Goal: Information Seeking & Learning: Learn about a topic

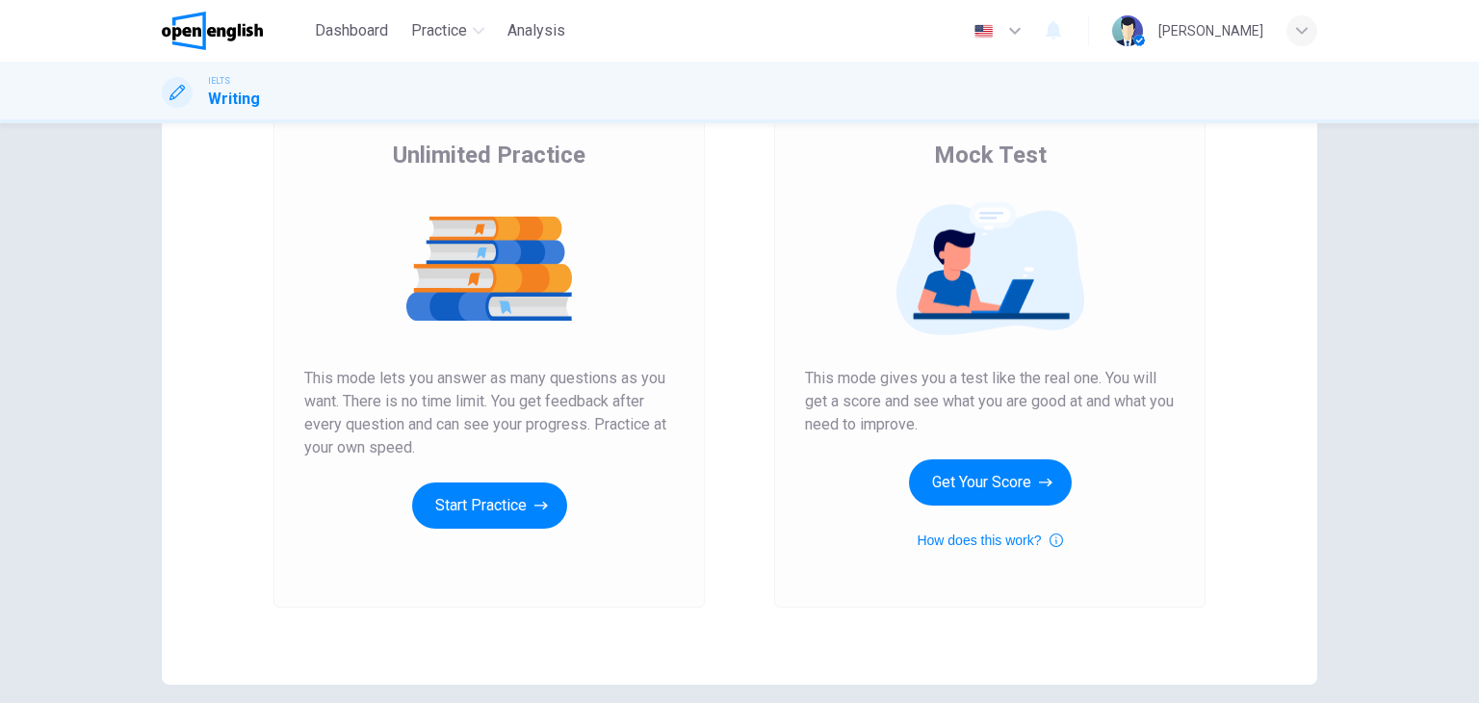
scroll to position [150, 0]
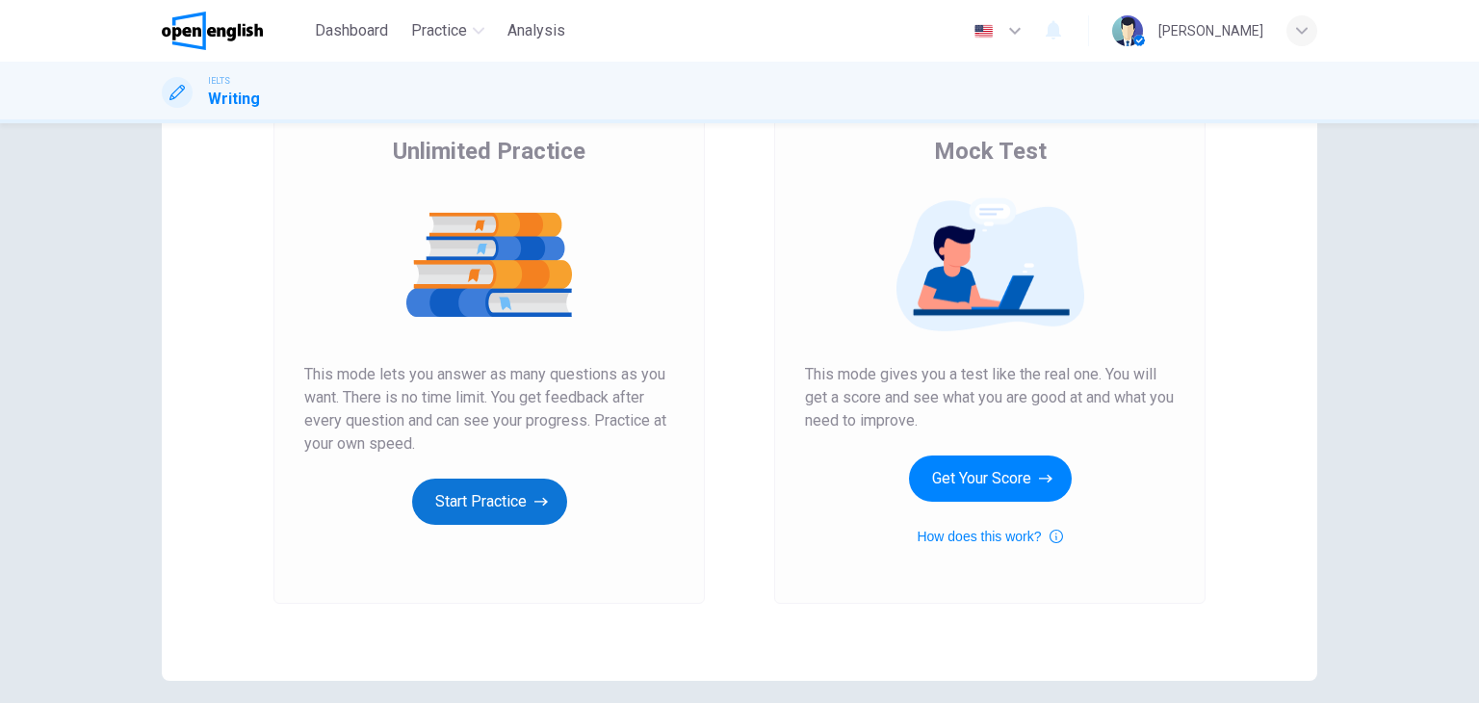
click at [552, 503] on button "Start Practice" at bounding box center [489, 502] width 155 height 46
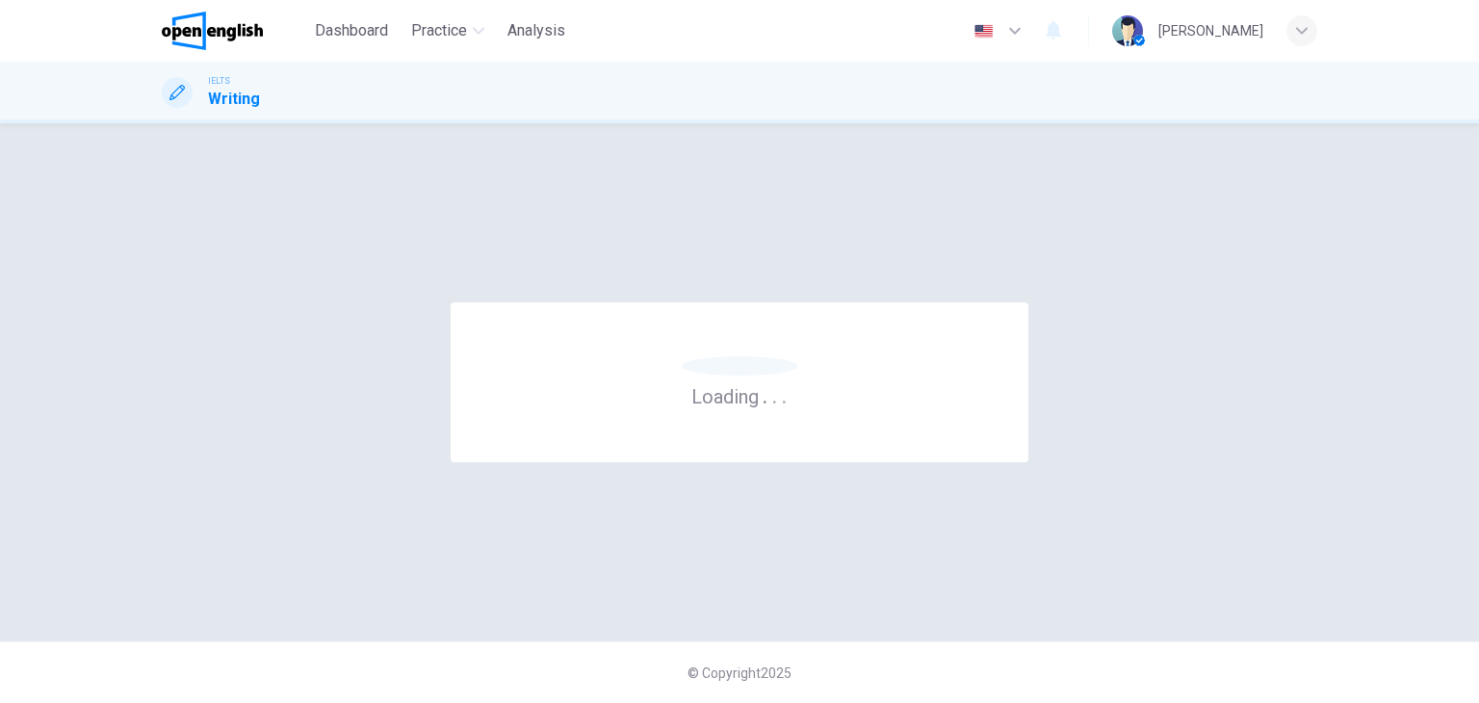
scroll to position [0, 0]
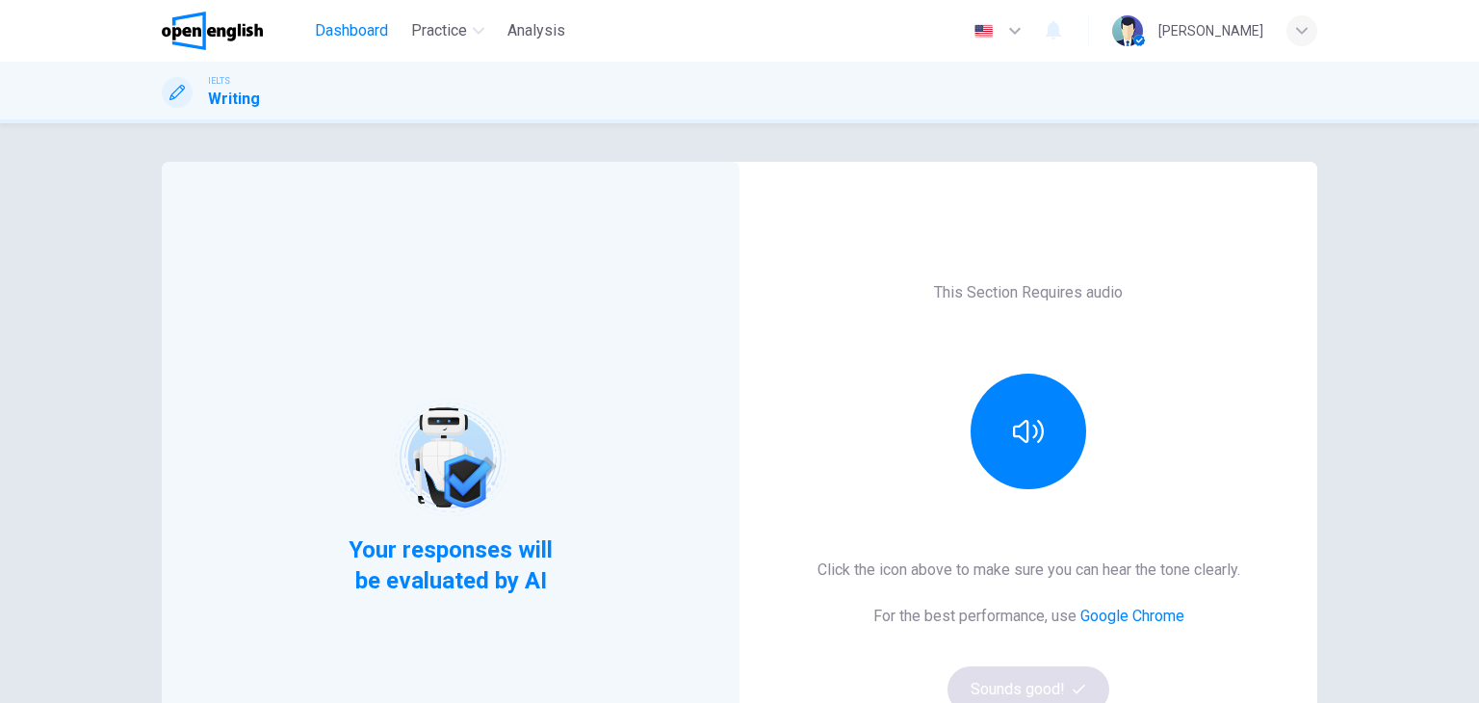
click at [372, 30] on span "Dashboard" at bounding box center [351, 30] width 73 height 23
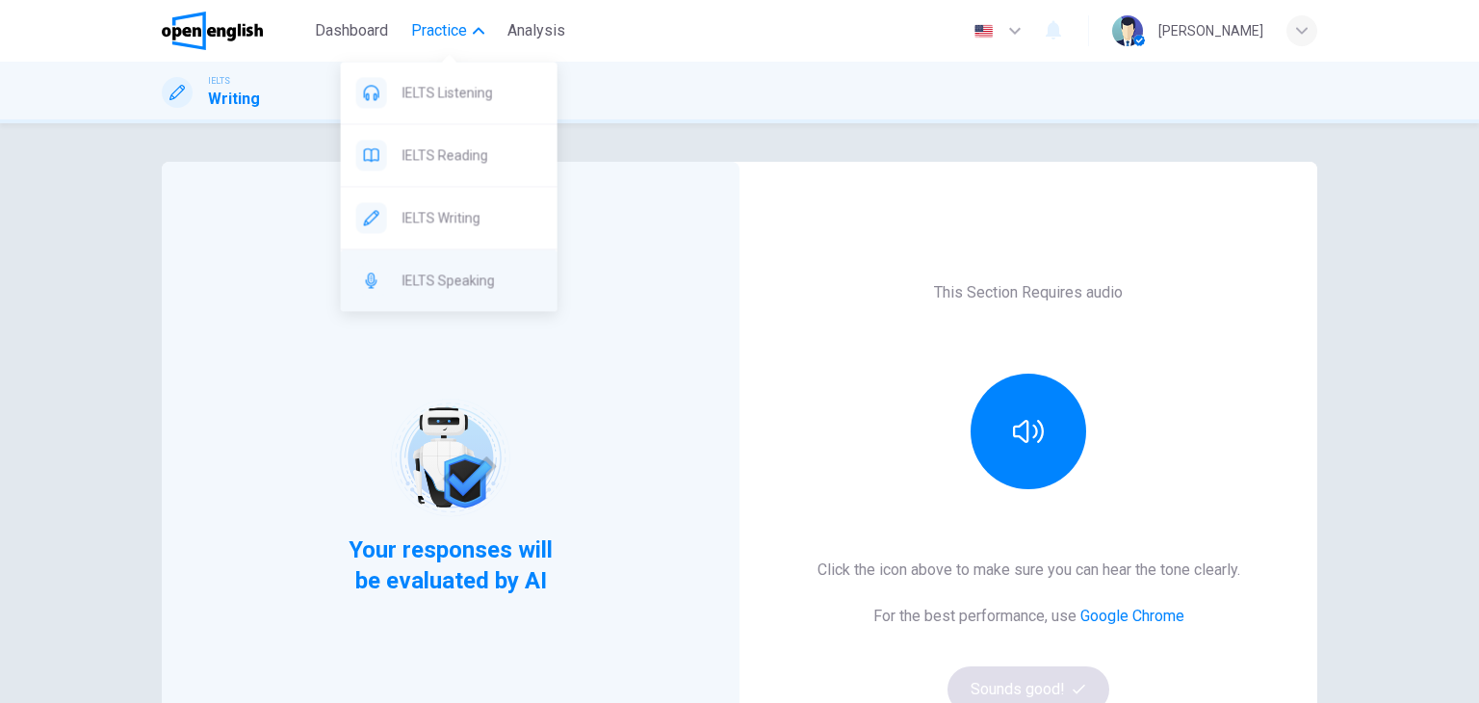
drag, startPoint x: 456, startPoint y: 33, endPoint x: 485, endPoint y: 249, distance: 218.8
click at [485, 249] on body "This site uses cookies, as explained in our Privacy Policy . If you agree to th…" at bounding box center [739, 351] width 1479 height 703
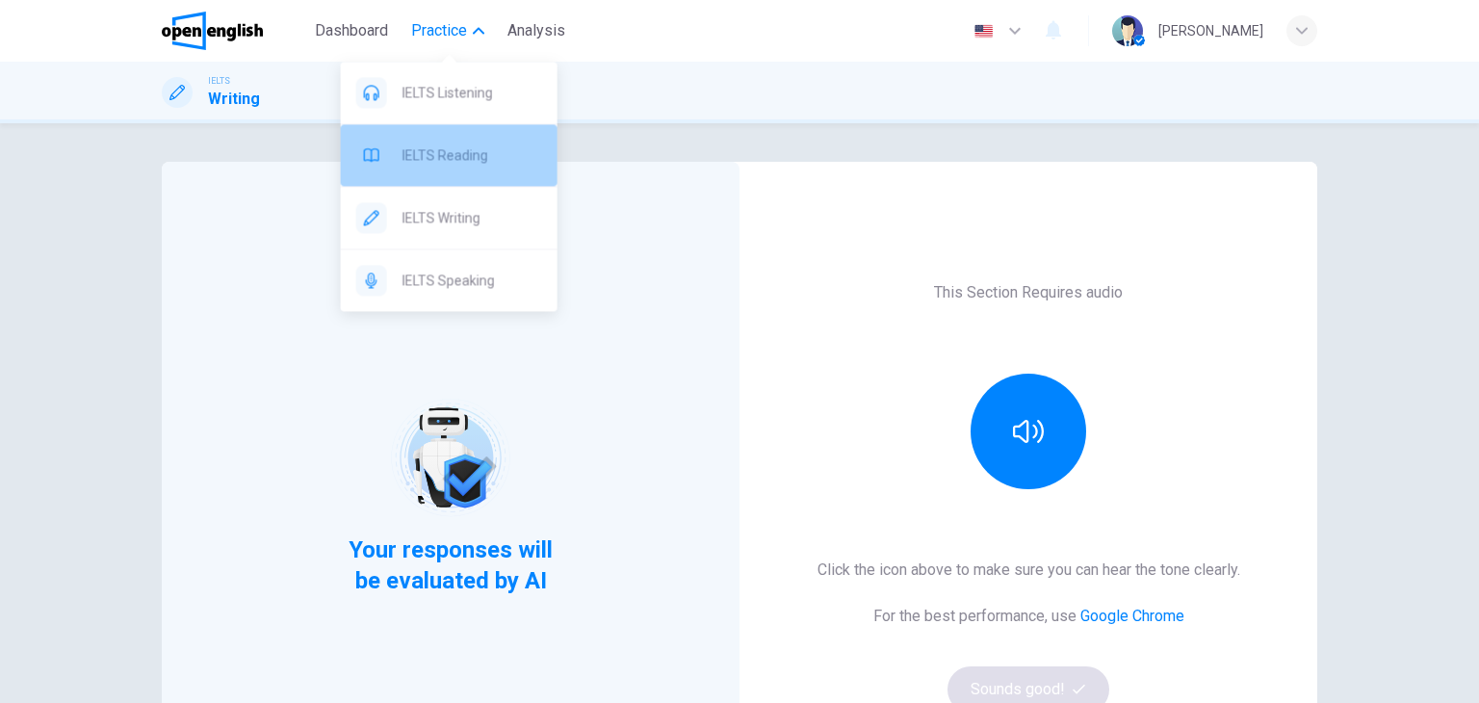
click at [443, 155] on span "IELTS Reading" at bounding box center [473, 155] width 140 height 23
click at [416, 155] on span "IELTS Reading" at bounding box center [473, 155] width 140 height 23
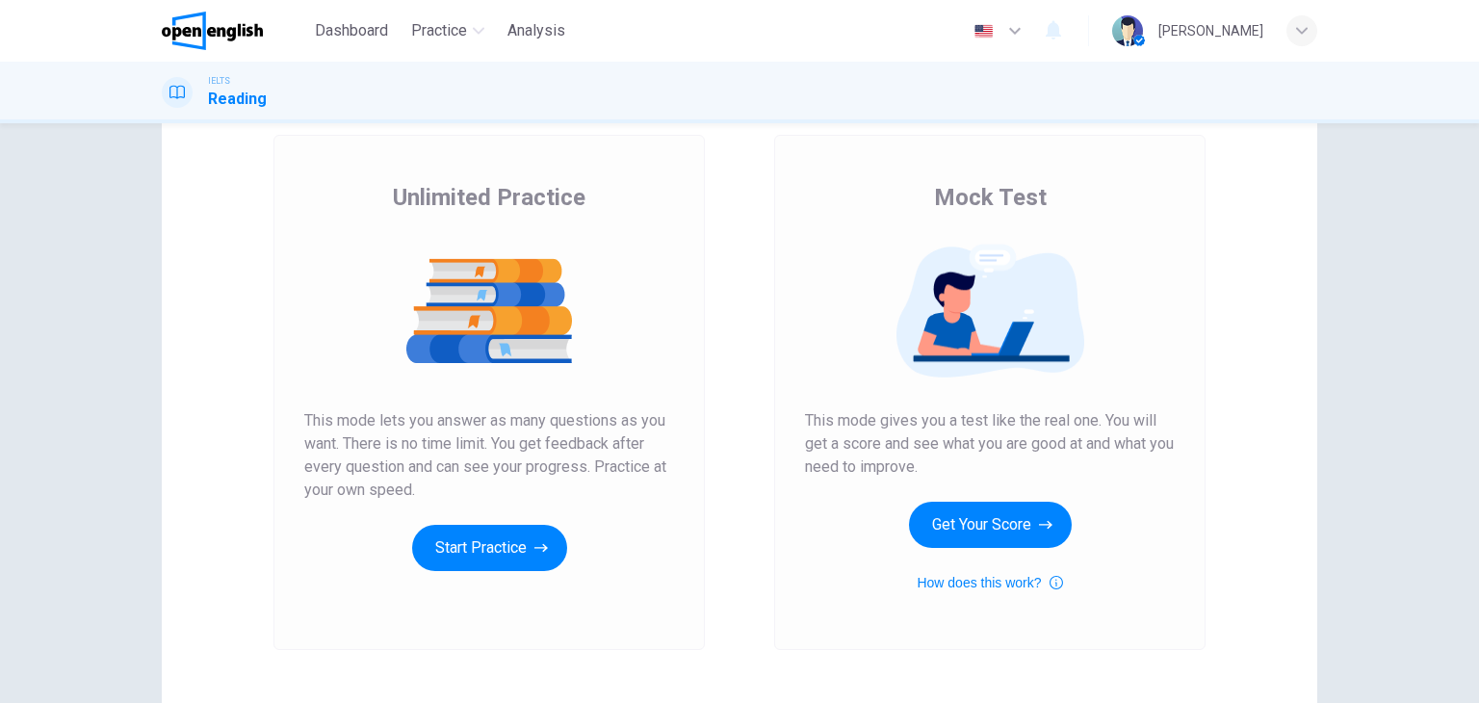
scroll to position [112, 0]
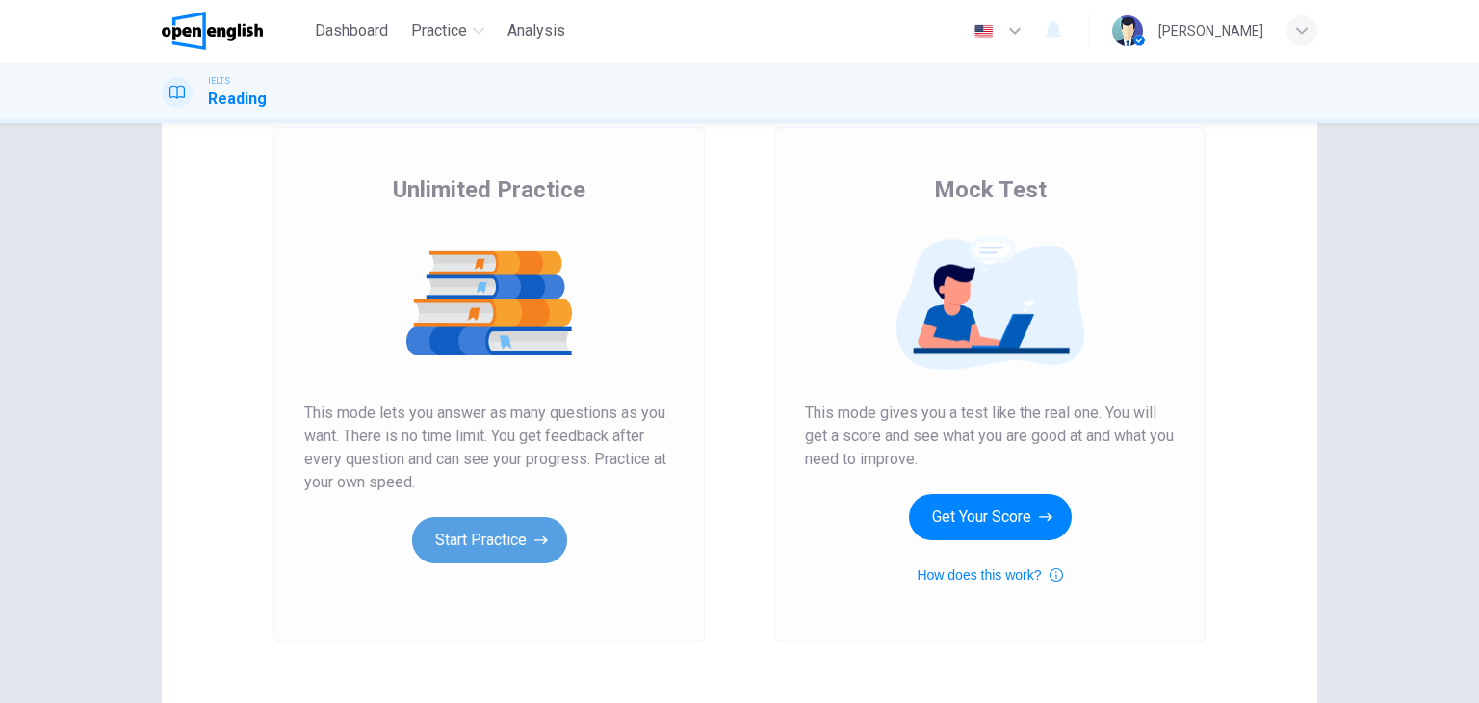
click at [478, 546] on button "Start Practice" at bounding box center [489, 540] width 155 height 46
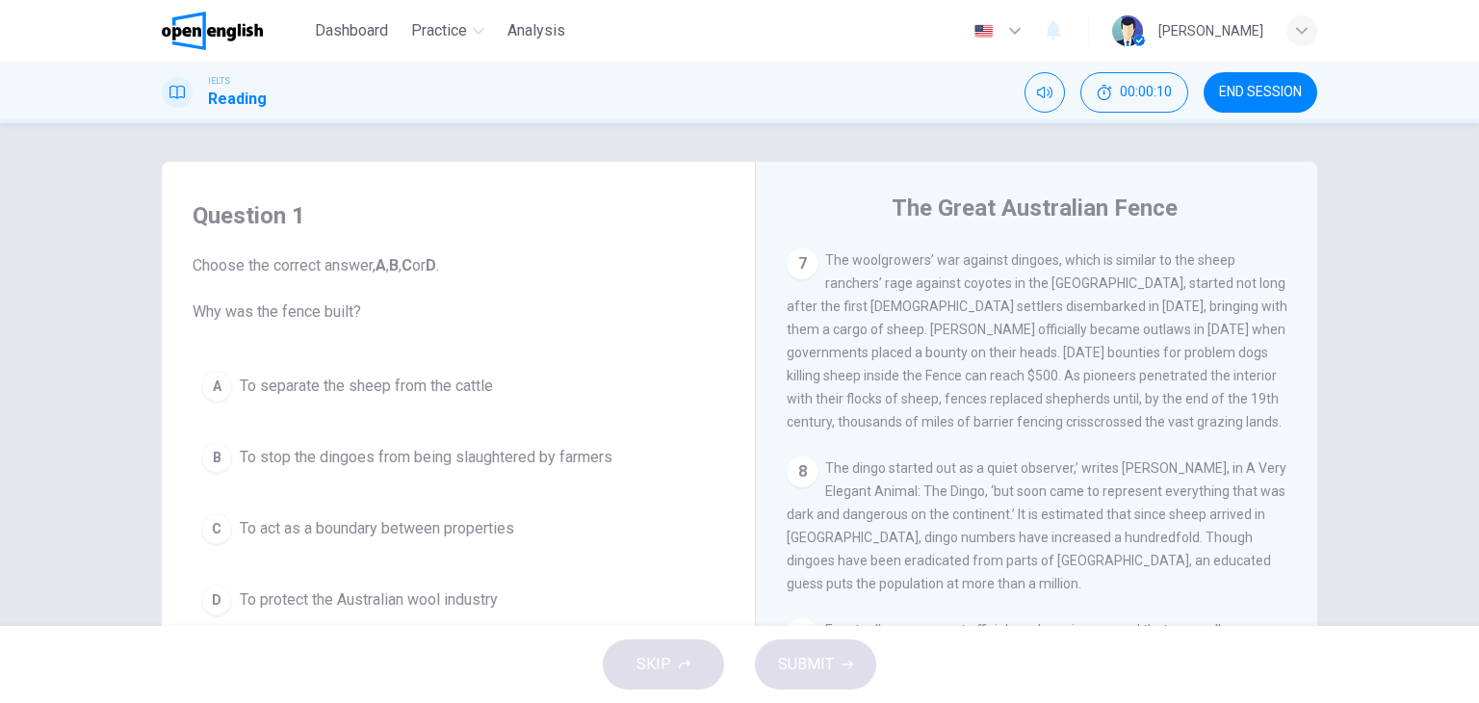
scroll to position [1499, 0]
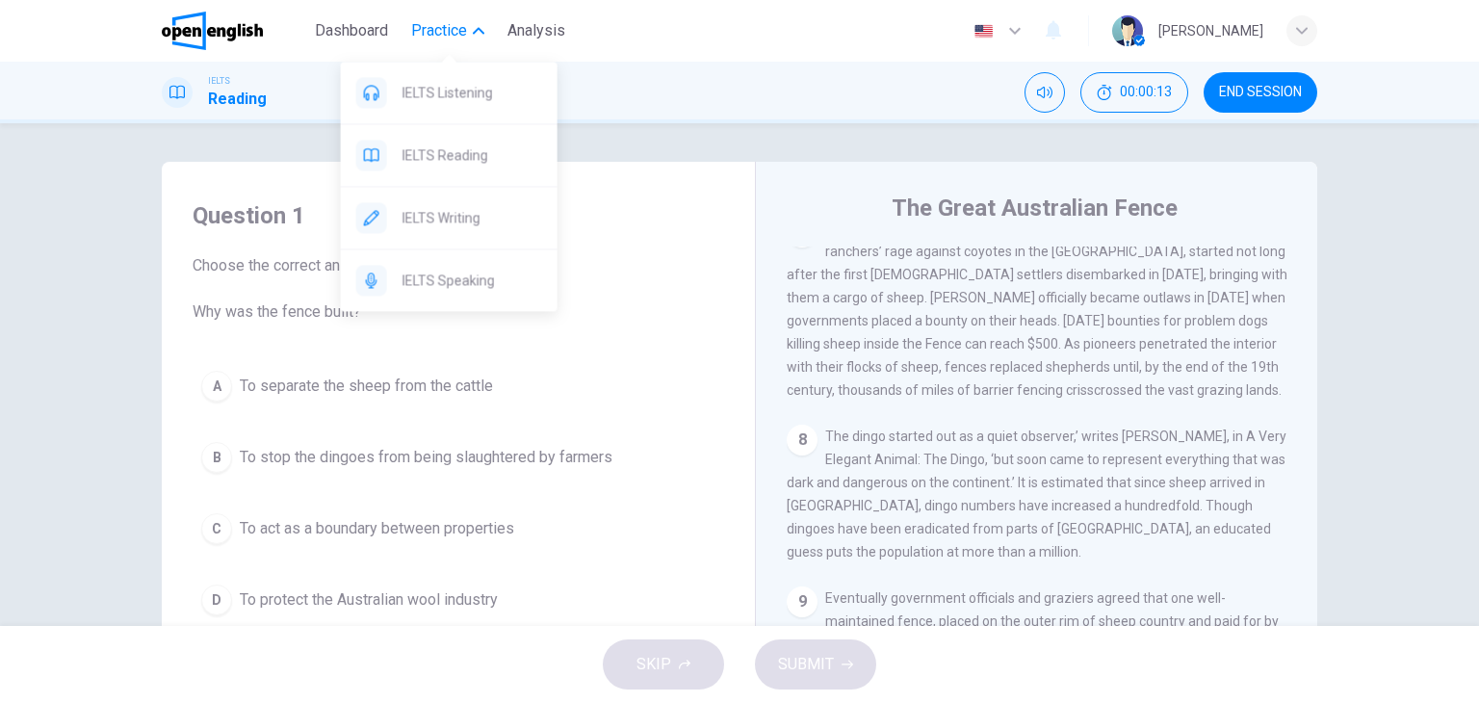
click at [445, 32] on span "Practice" at bounding box center [439, 30] width 56 height 23
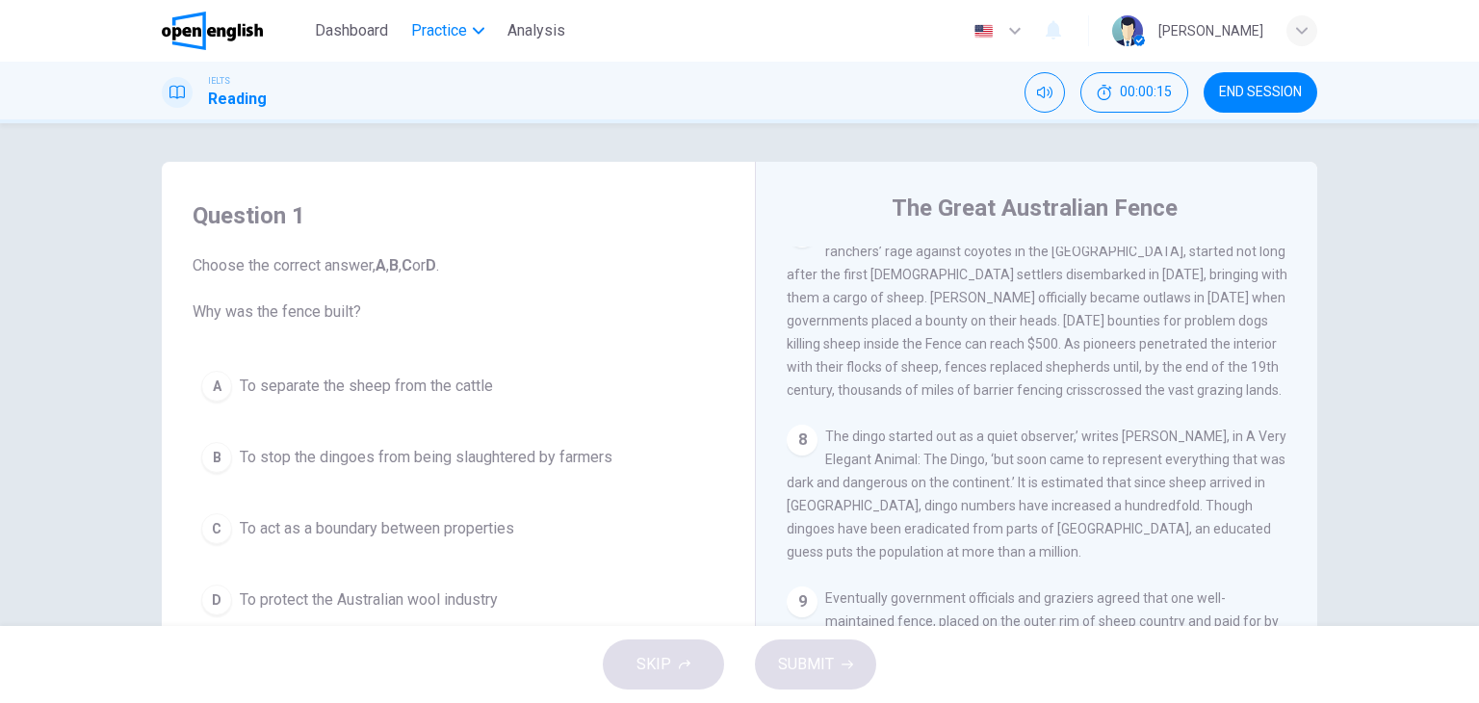
click at [435, 33] on span "Practice" at bounding box center [439, 30] width 56 height 23
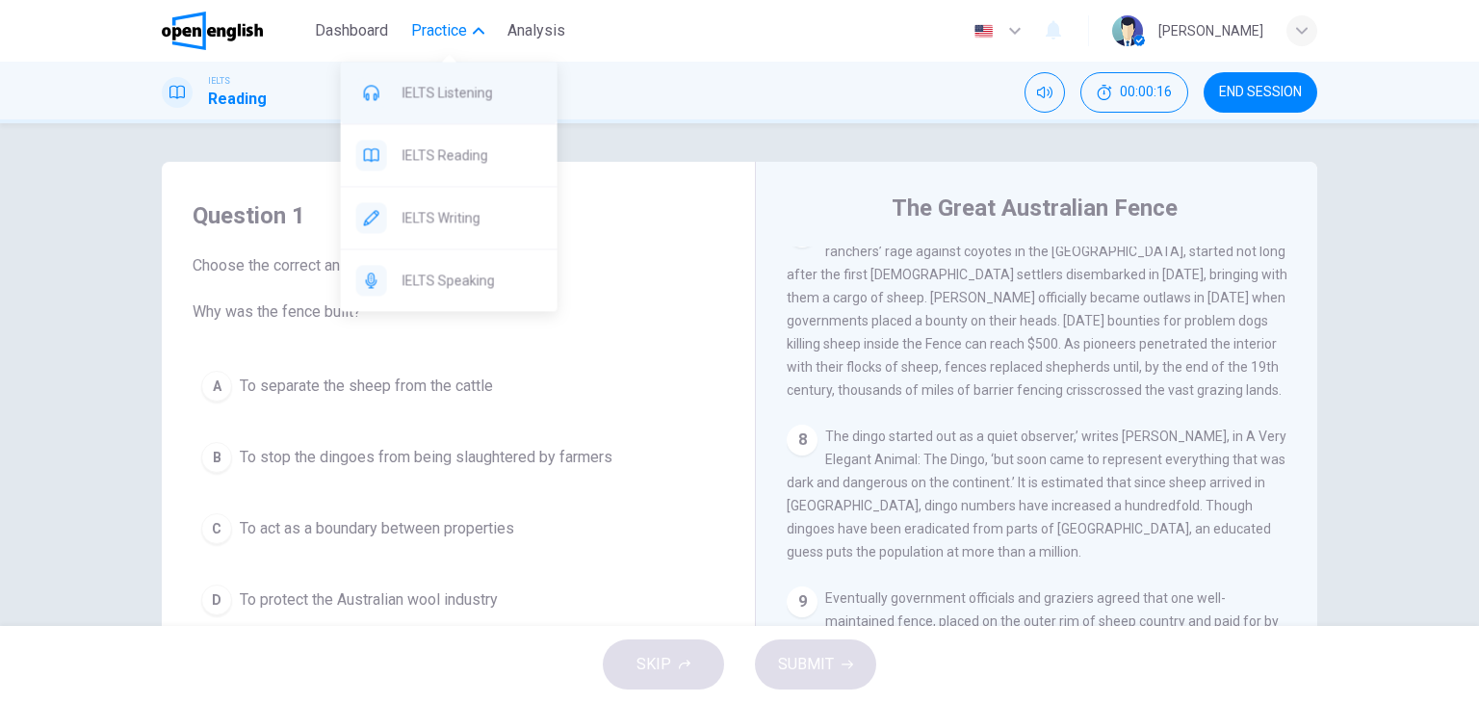
click at [450, 96] on span "IELTS Listening" at bounding box center [473, 92] width 140 height 23
click at [449, 38] on span "Practice" at bounding box center [439, 30] width 56 height 23
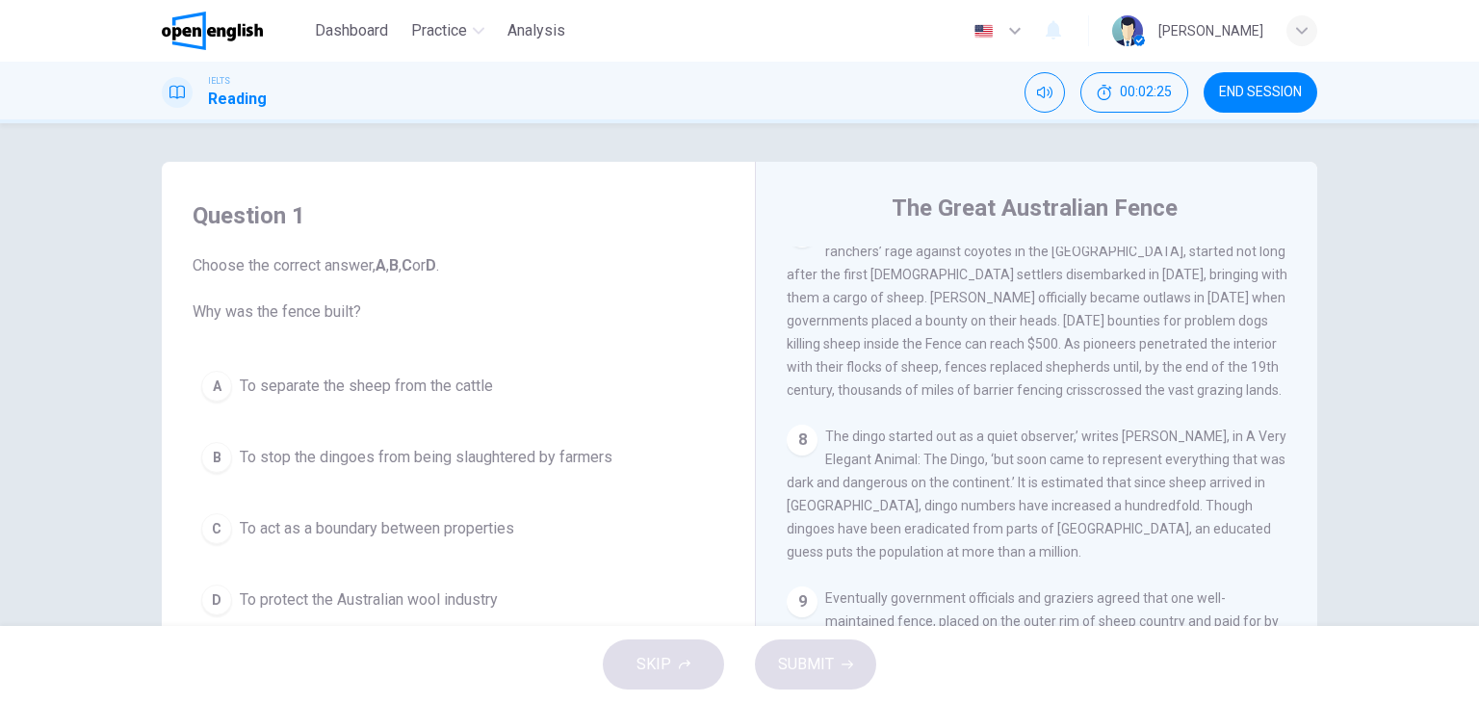
click at [226, 36] on img at bounding box center [212, 31] width 101 height 39
